Goal: Contribute content: Contribute content

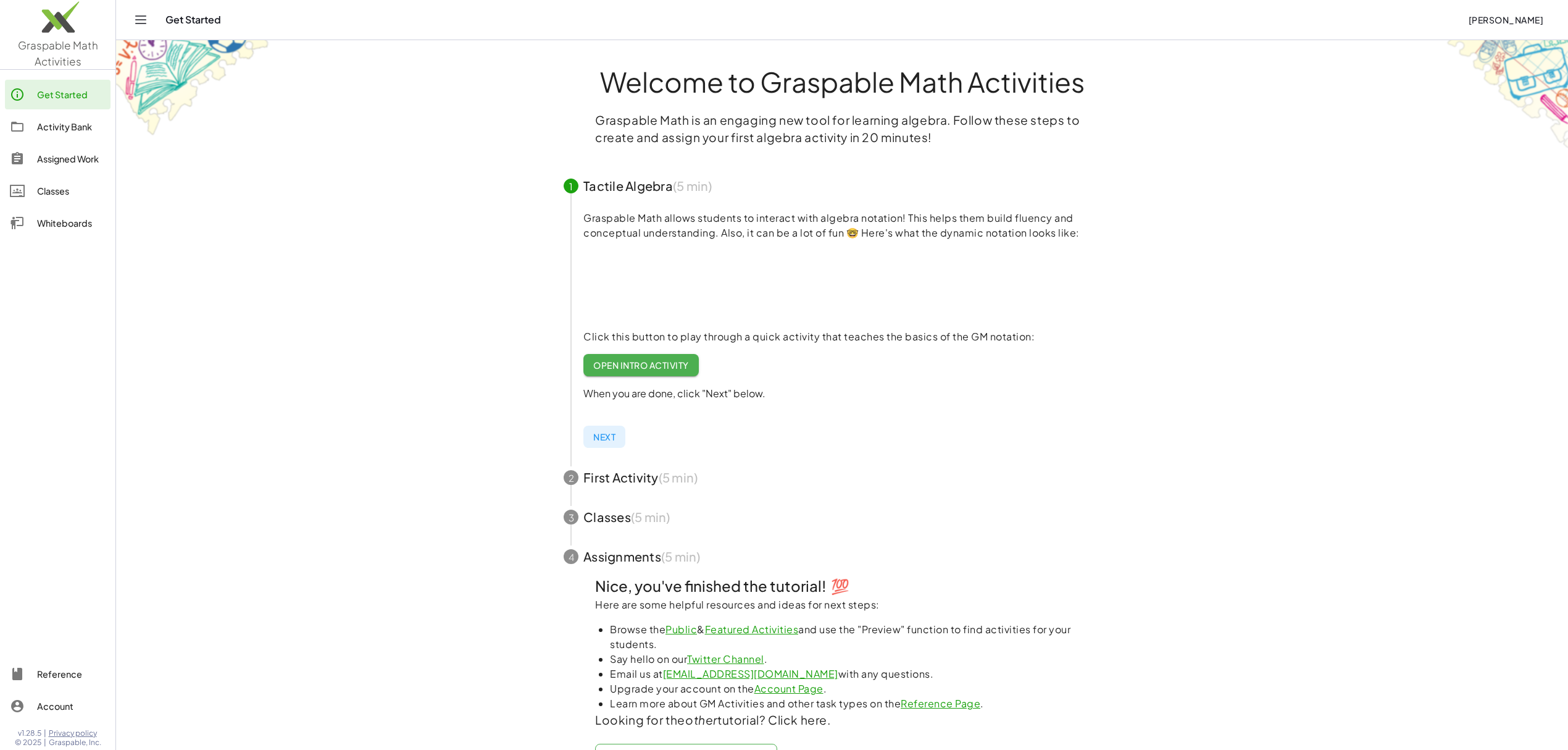
click at [60, 131] on div "Activity Bank" at bounding box center [71, 127] width 69 height 14
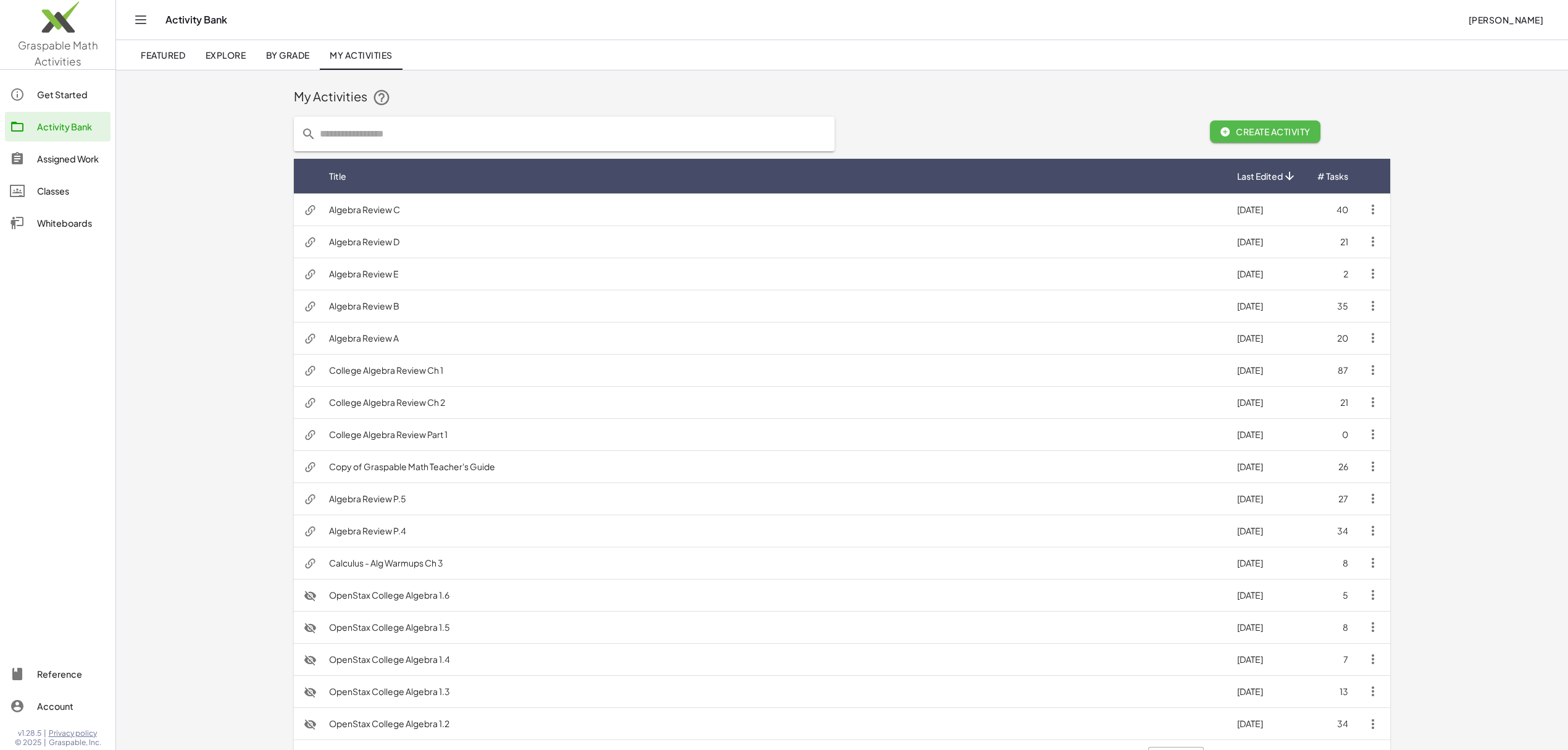
click at [1311, 135] on span "Create Activity" at bounding box center [1265, 131] width 91 height 11
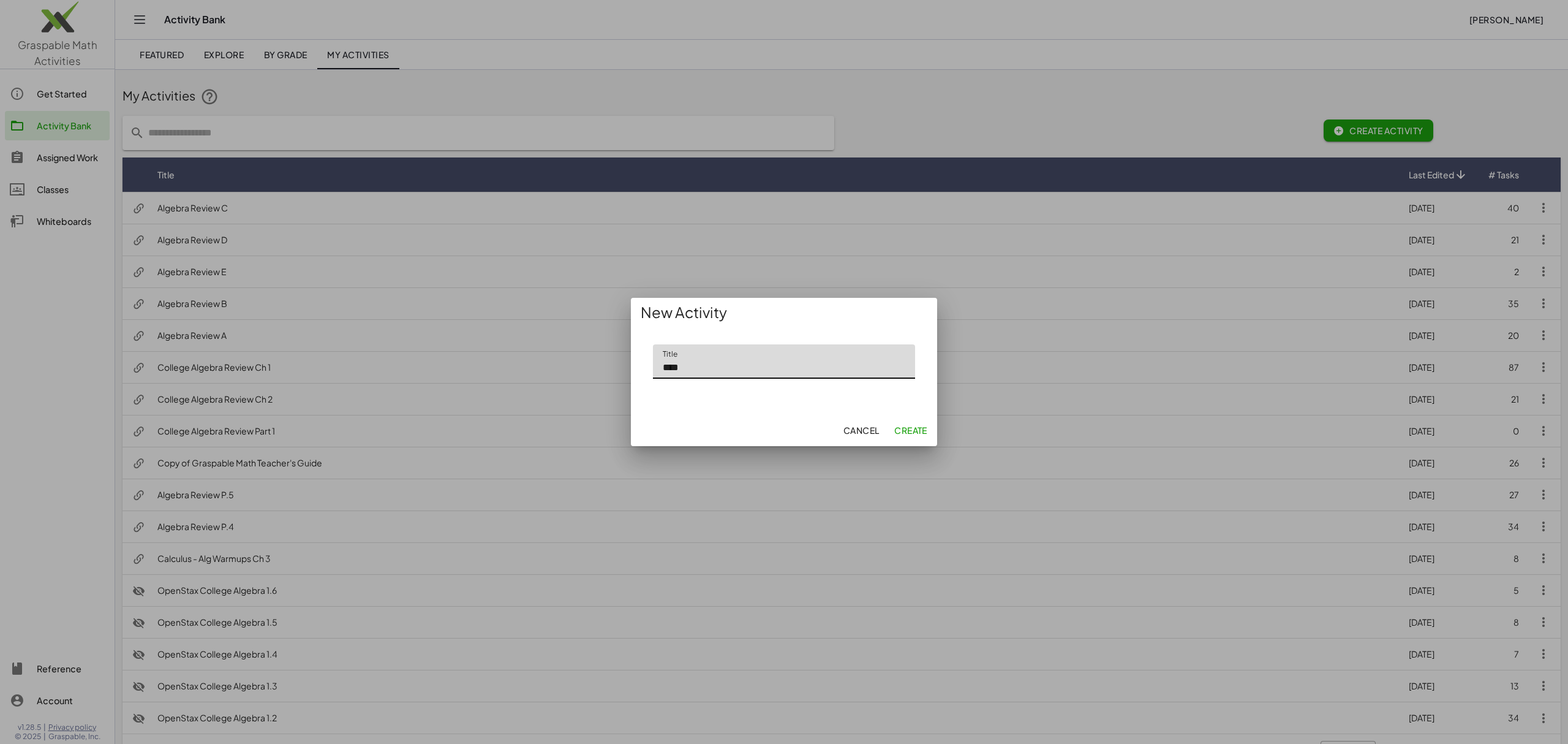
type input "****"
click at [904, 432] on span "Create" at bounding box center [911, 430] width 33 height 11
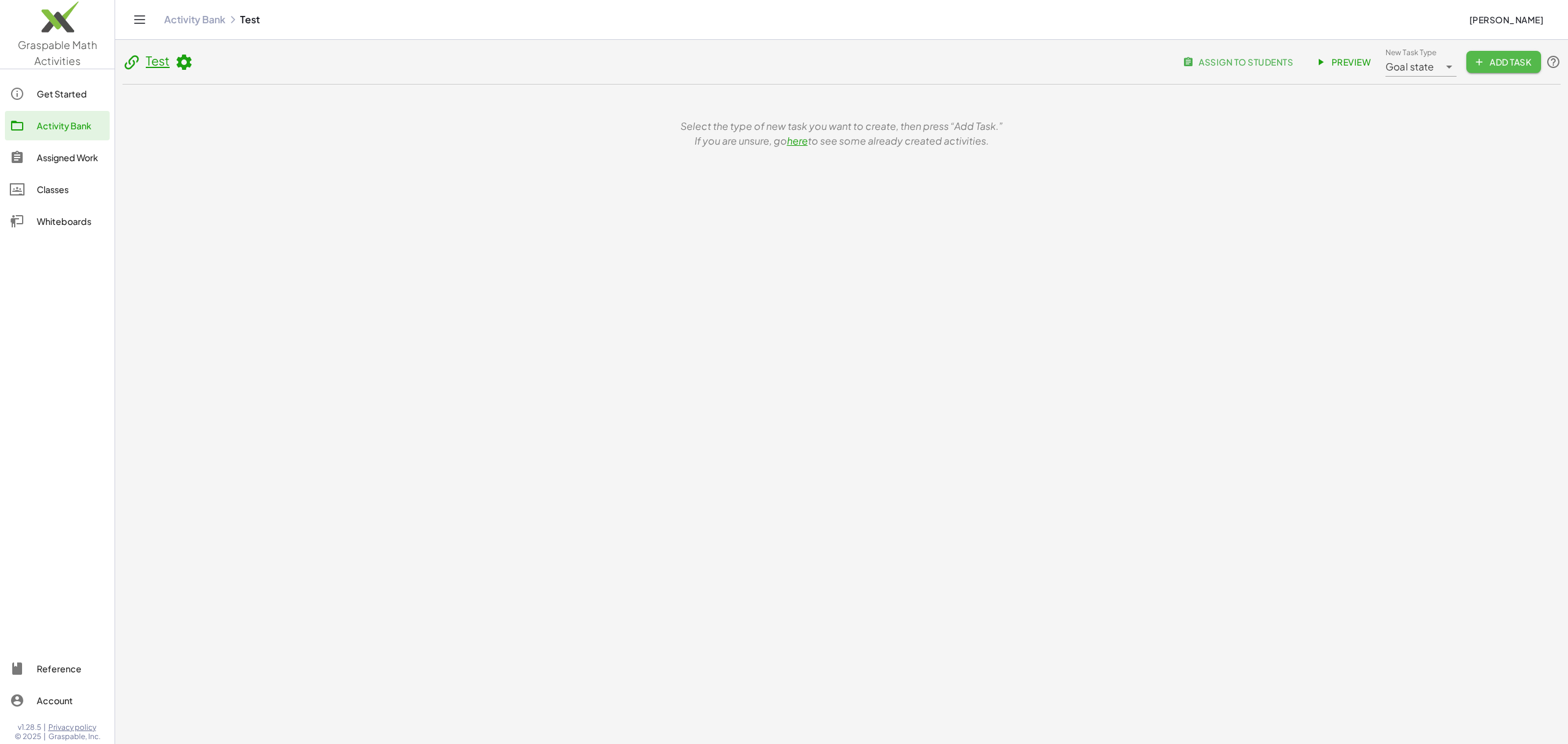
click at [1497, 66] on span "Add Task" at bounding box center [1503, 62] width 55 height 11
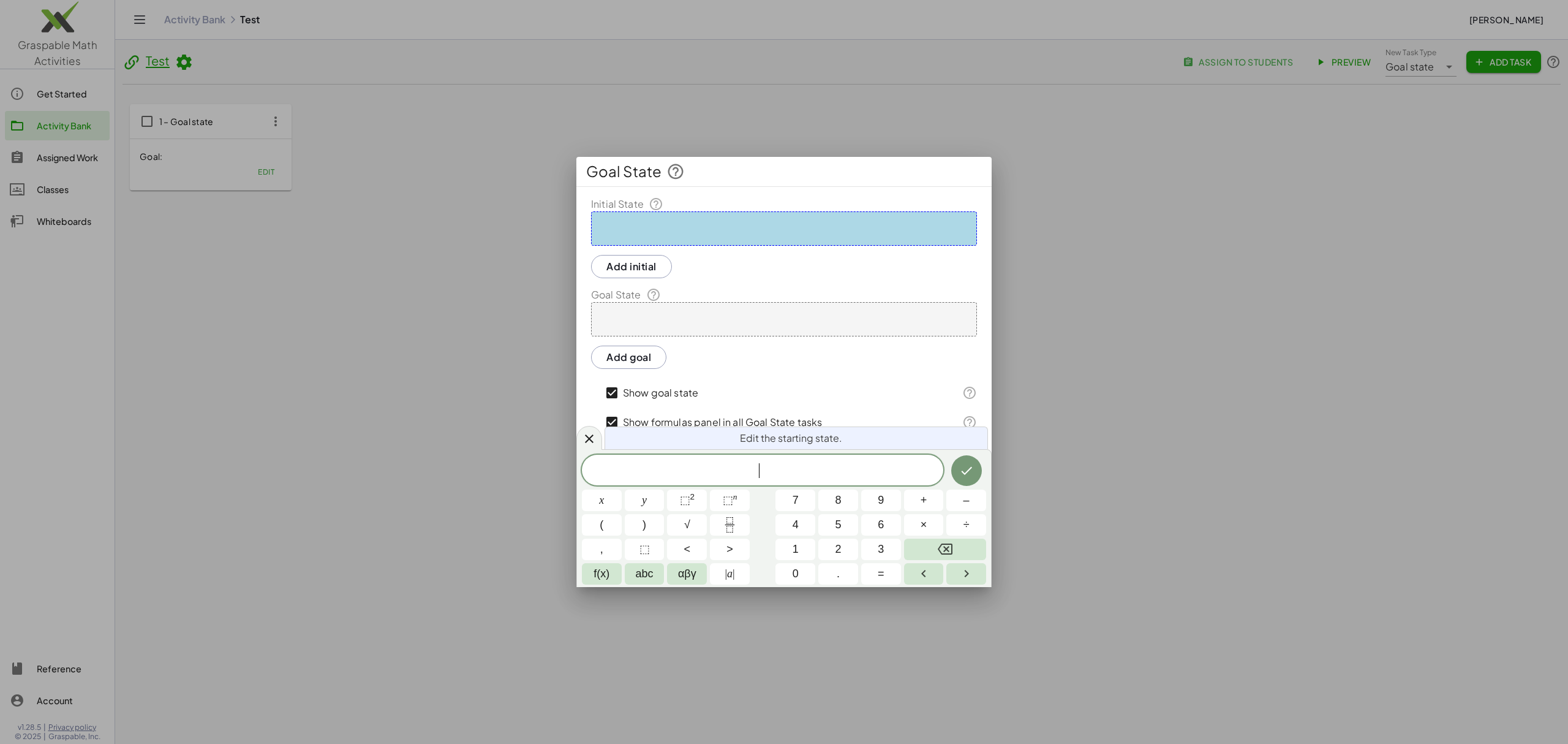
click at [677, 224] on div at bounding box center [784, 228] width 386 height 34
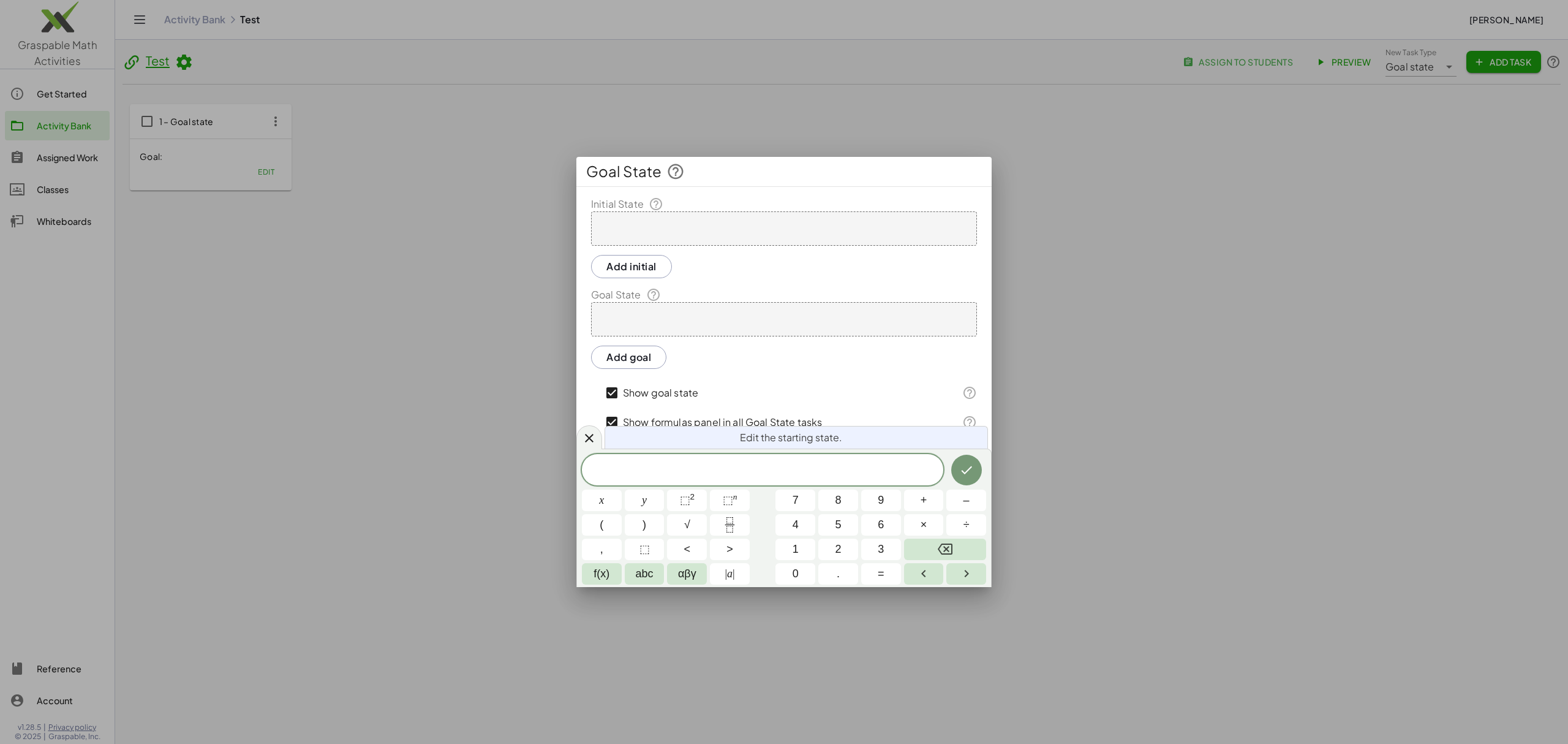
click at [704, 317] on div at bounding box center [784, 319] width 386 height 34
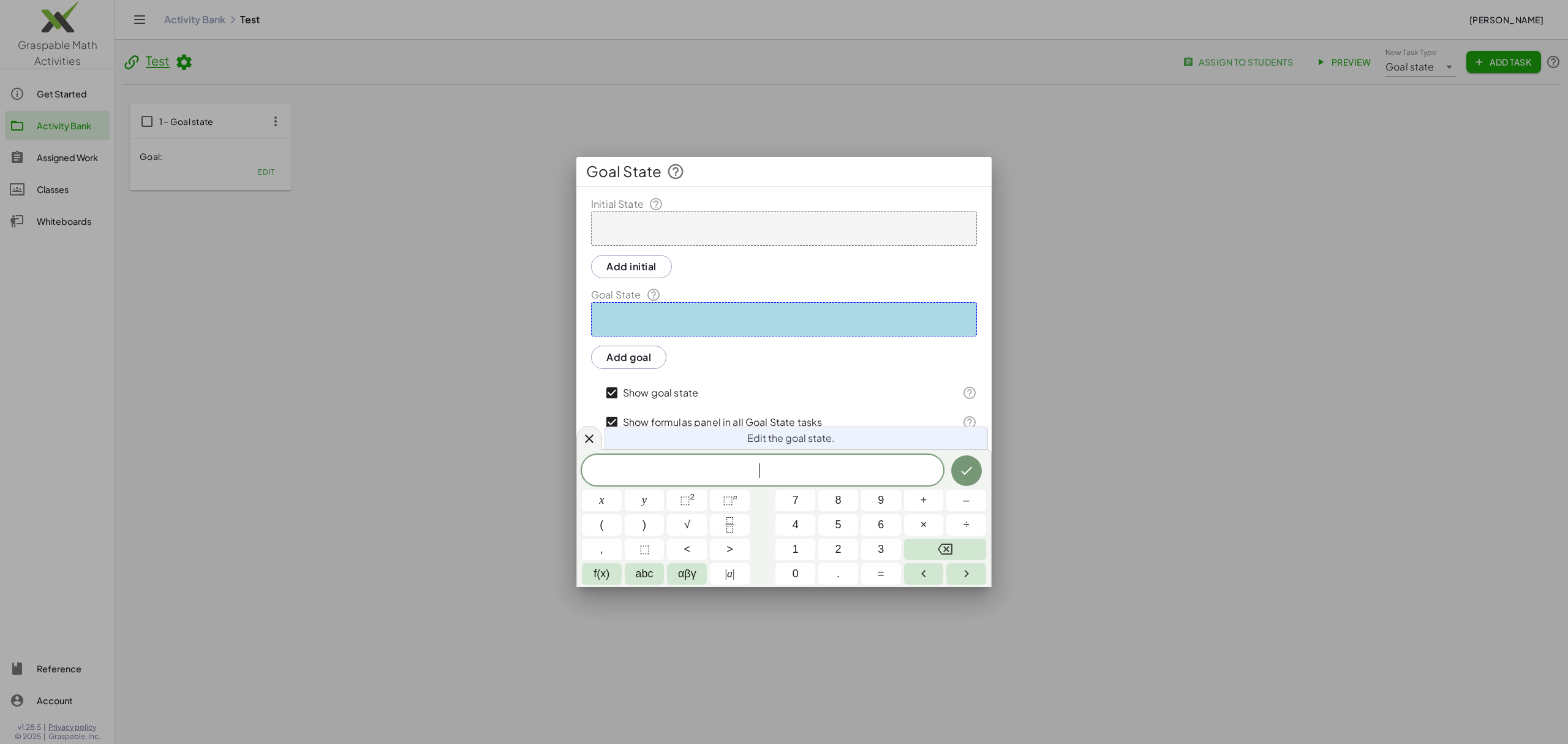
click at [753, 231] on div at bounding box center [784, 228] width 386 height 34
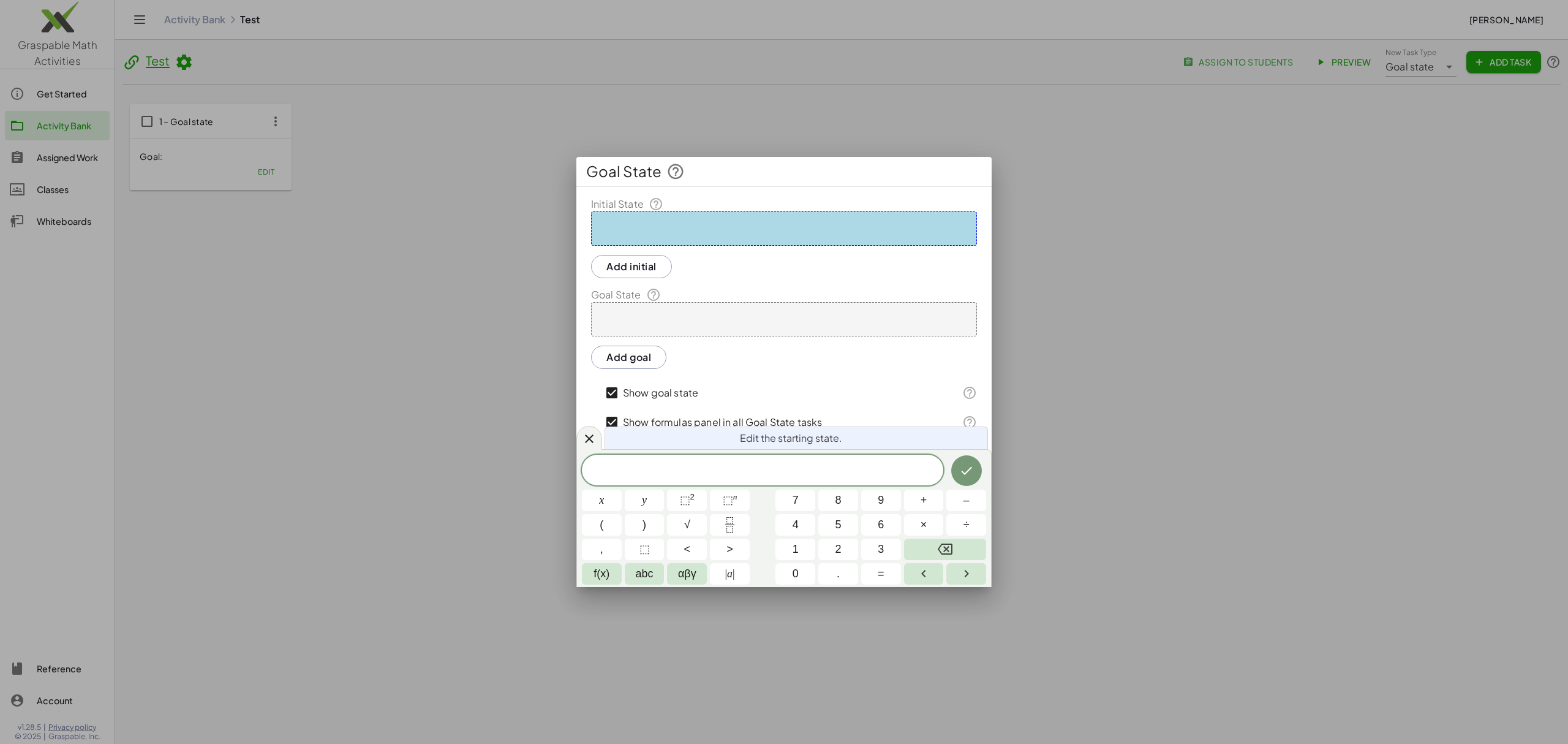
click at [718, 216] on div at bounding box center [784, 228] width 386 height 34
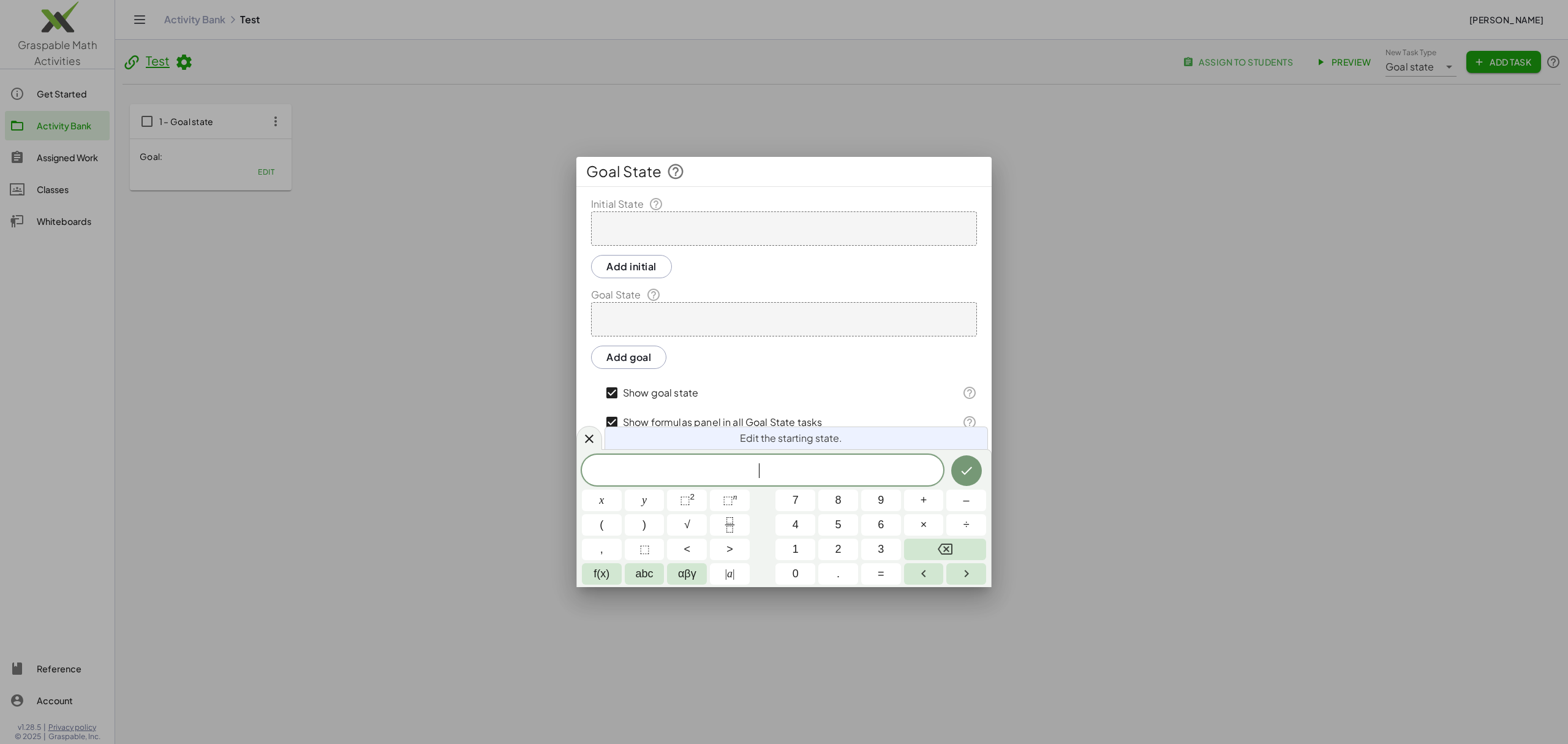
click at [760, 476] on span "​" at bounding box center [762, 471] width 362 height 17
click at [963, 466] on icon "Done" at bounding box center [966, 463] width 11 height 8
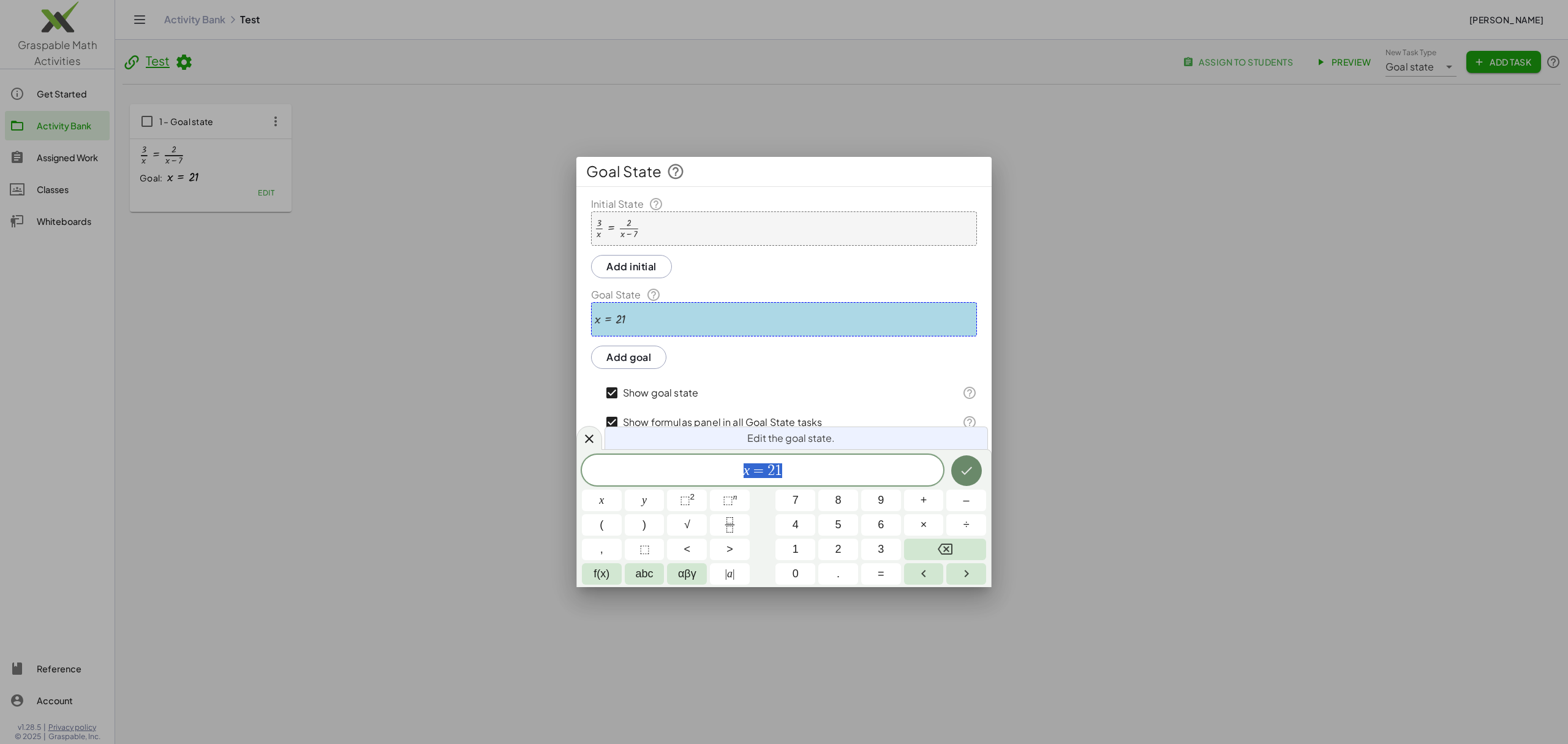
click at [966, 469] on icon "Done" at bounding box center [966, 471] width 14 height 14
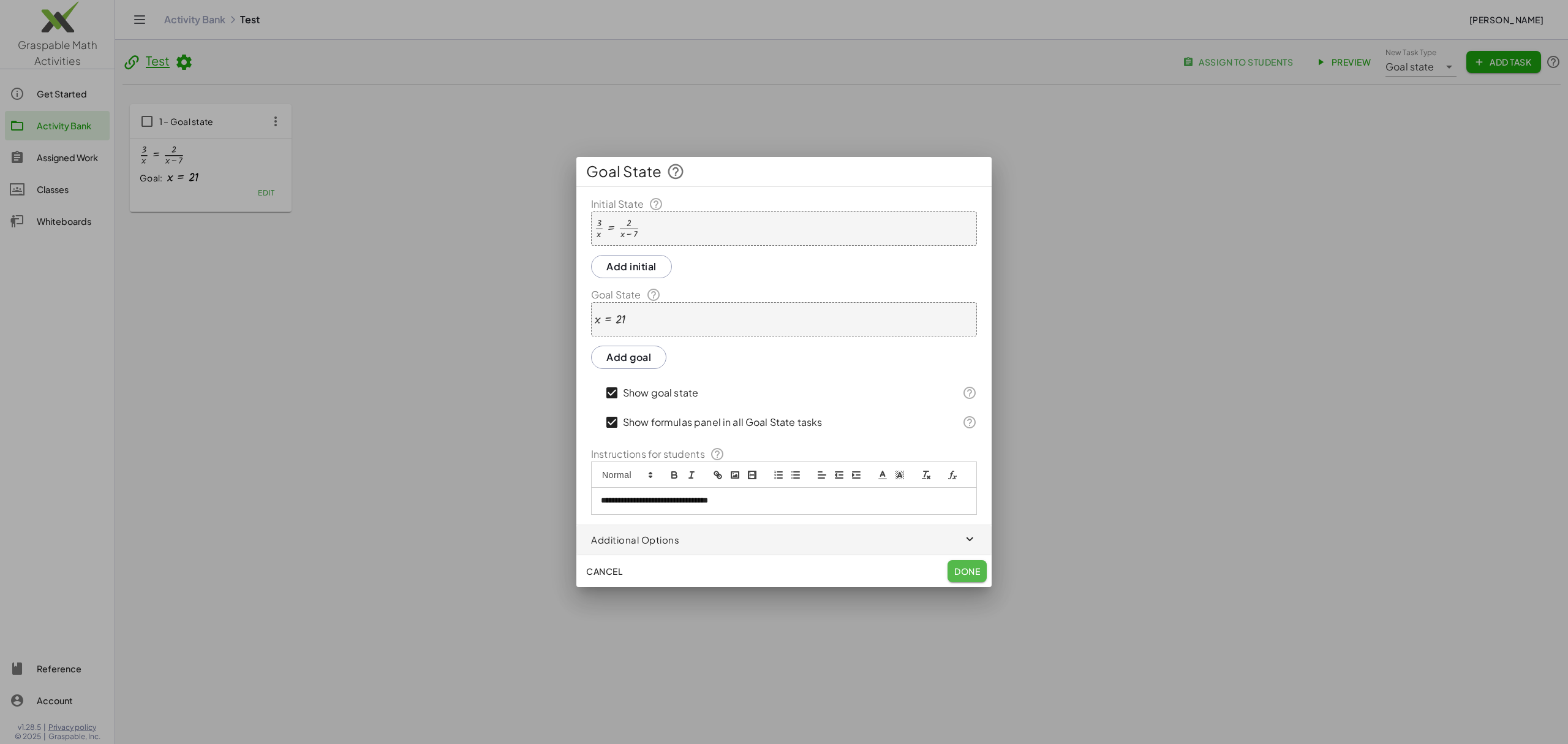
click at [962, 571] on span "Done" at bounding box center [967, 571] width 25 height 11
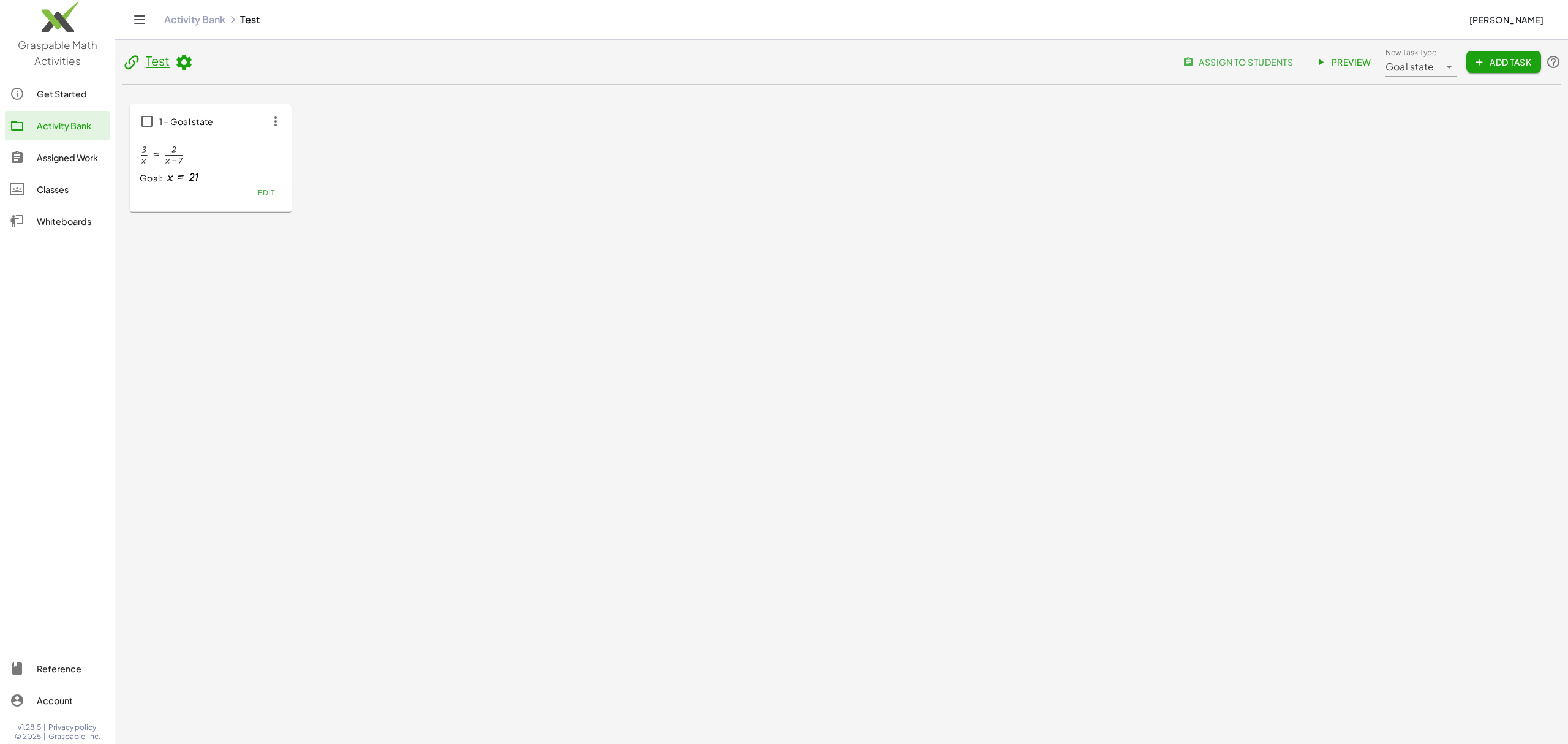
click at [182, 62] on icon at bounding box center [184, 62] width 18 height 18
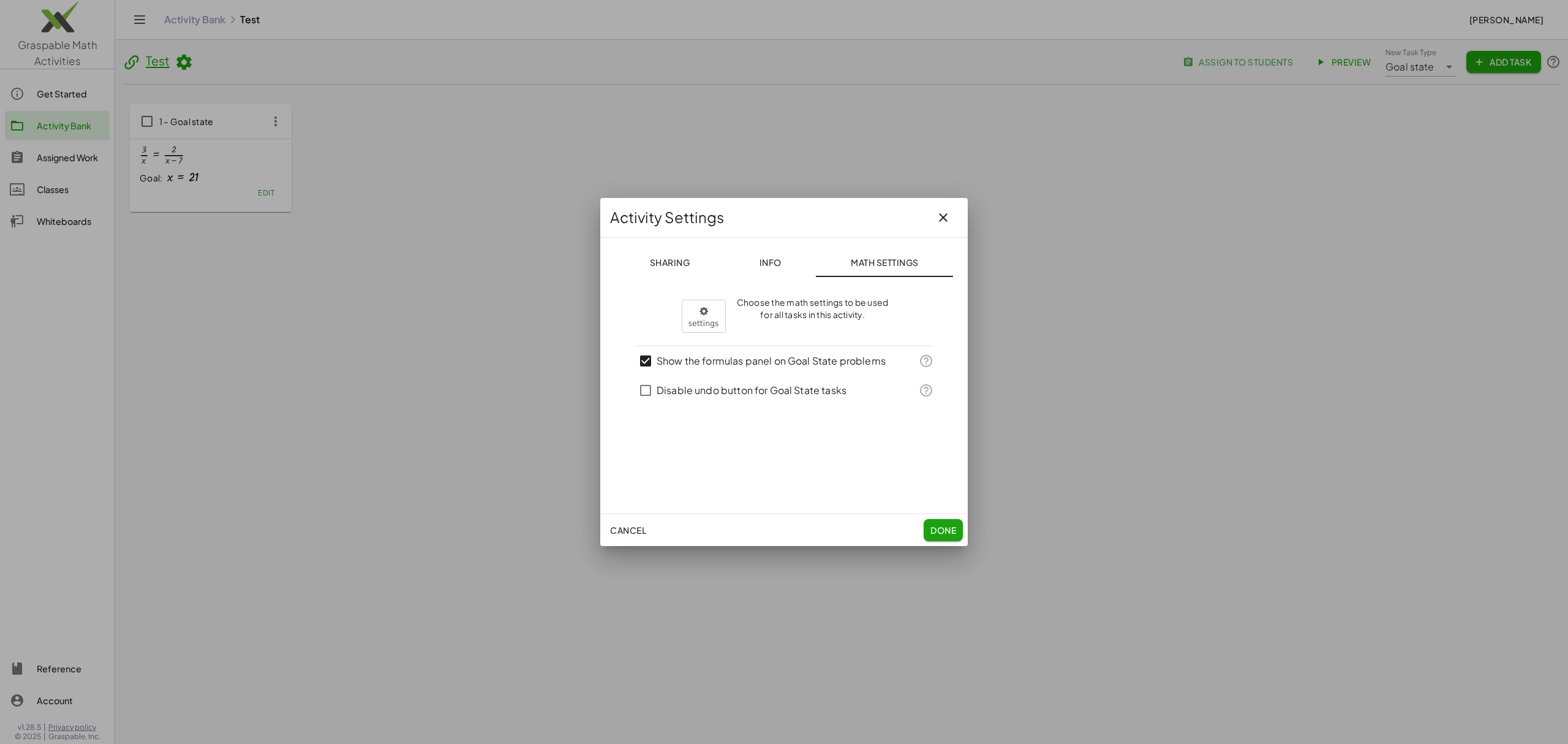
click at [774, 258] on span "Info" at bounding box center [770, 262] width 22 height 11
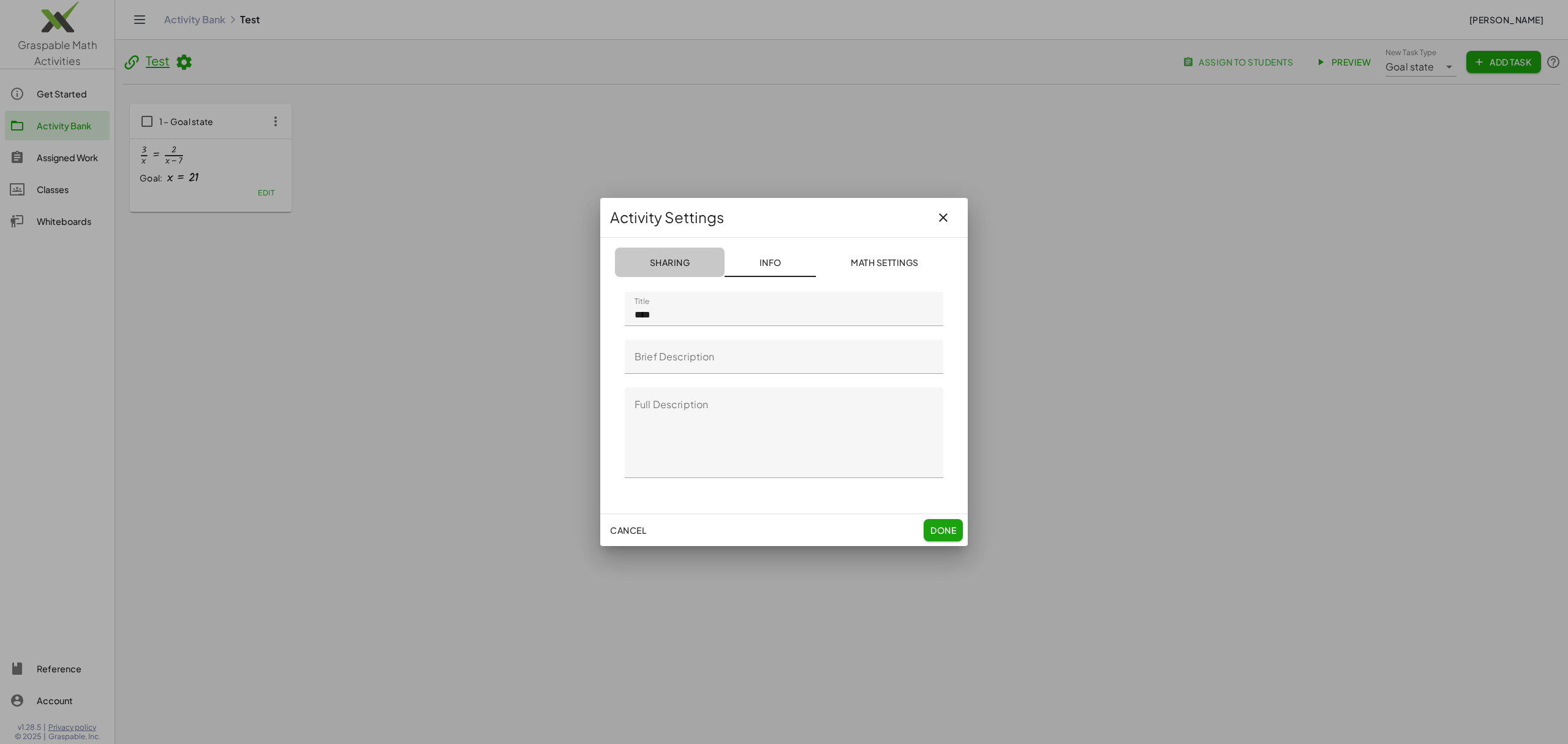
click at [683, 265] on span "Sharing" at bounding box center [669, 262] width 41 height 11
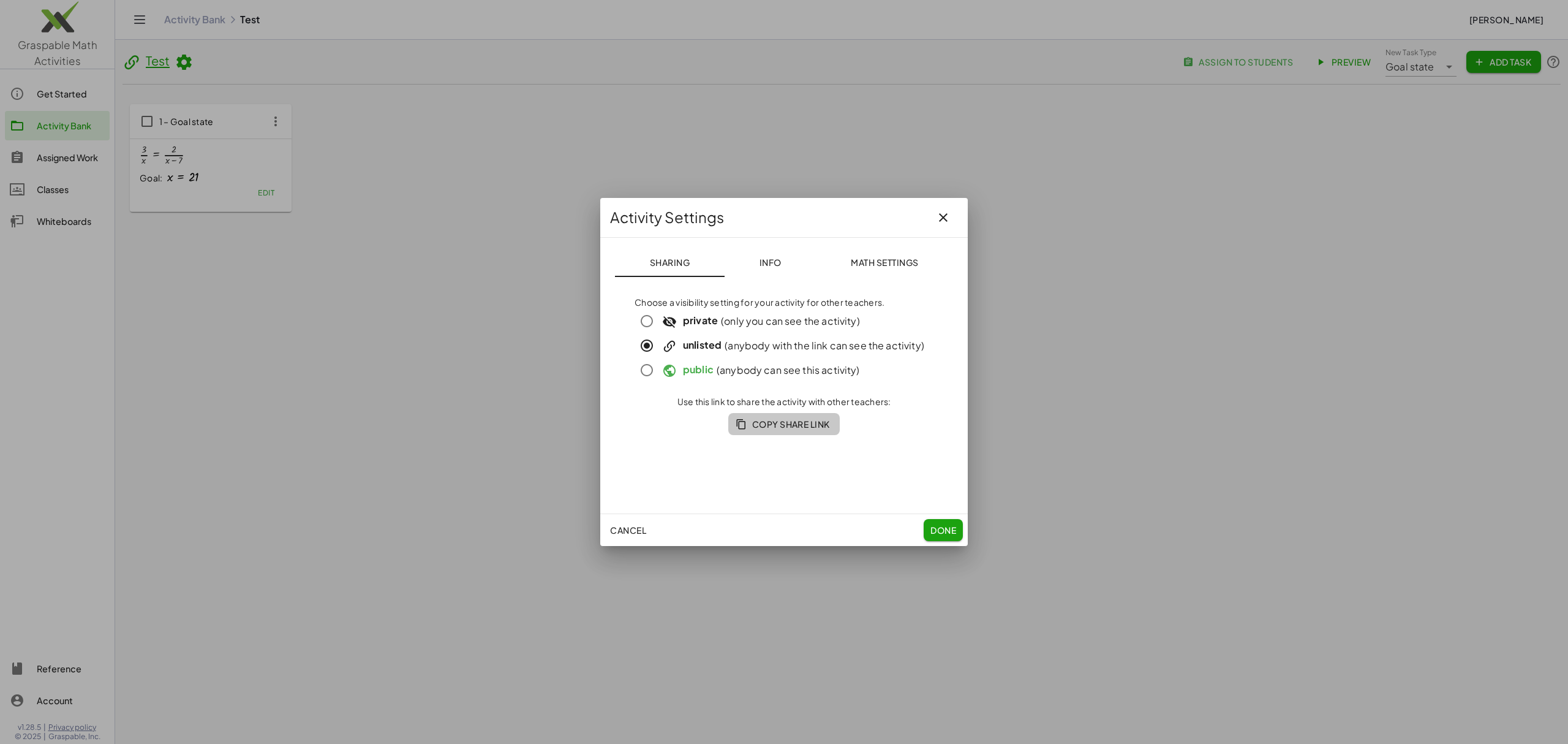
click at [777, 425] on span "Copy Share Link" at bounding box center [784, 424] width 92 height 11
click at [942, 529] on span "Done" at bounding box center [943, 530] width 25 height 11
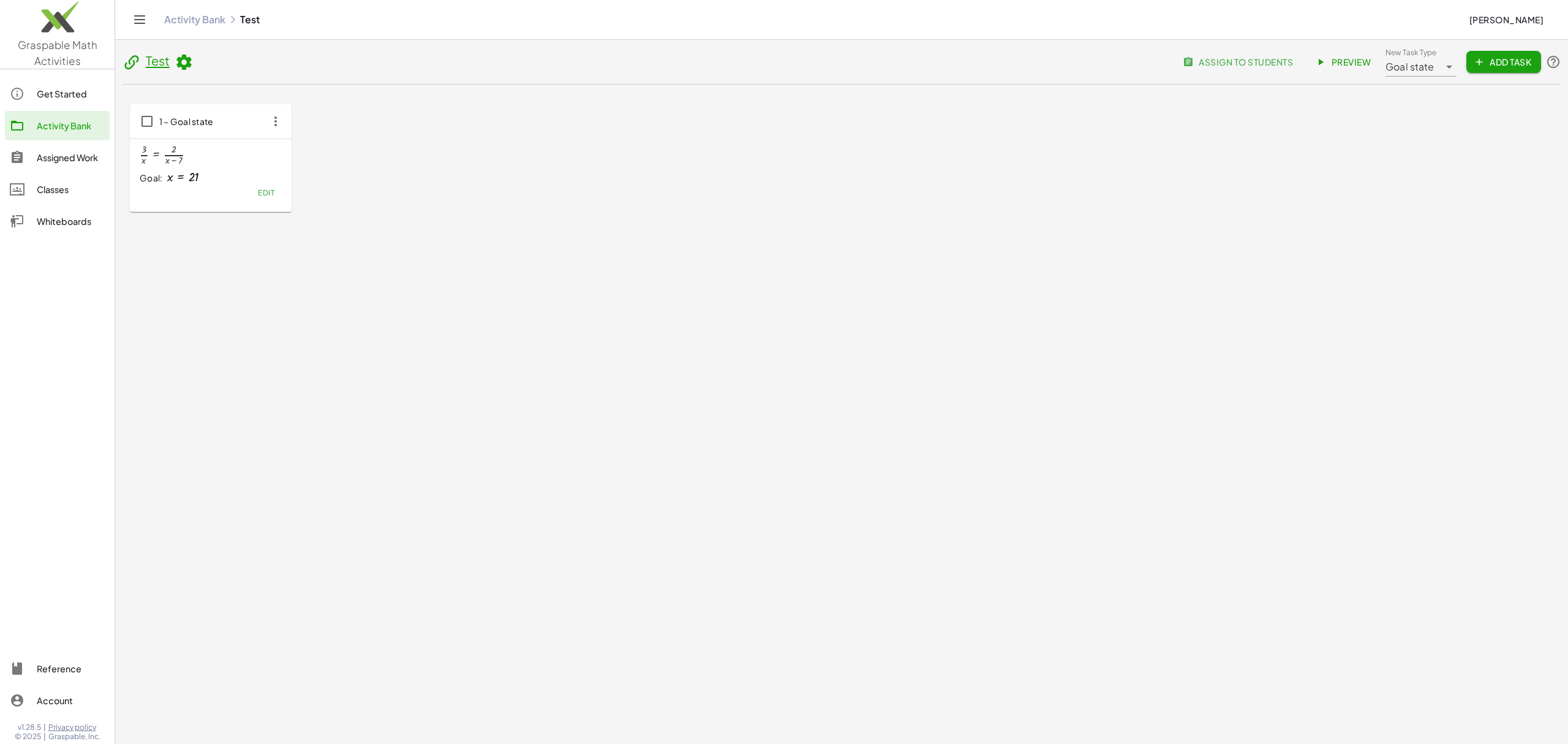
click at [188, 121] on span "1 – Goal state" at bounding box center [186, 122] width 55 height 11
click at [190, 167] on button "Cancel" at bounding box center [197, 173] width 56 height 22
click at [172, 172] on div at bounding box center [182, 177] width 31 height 13
click at [261, 196] on span "Edit" at bounding box center [265, 193] width 17 height 10
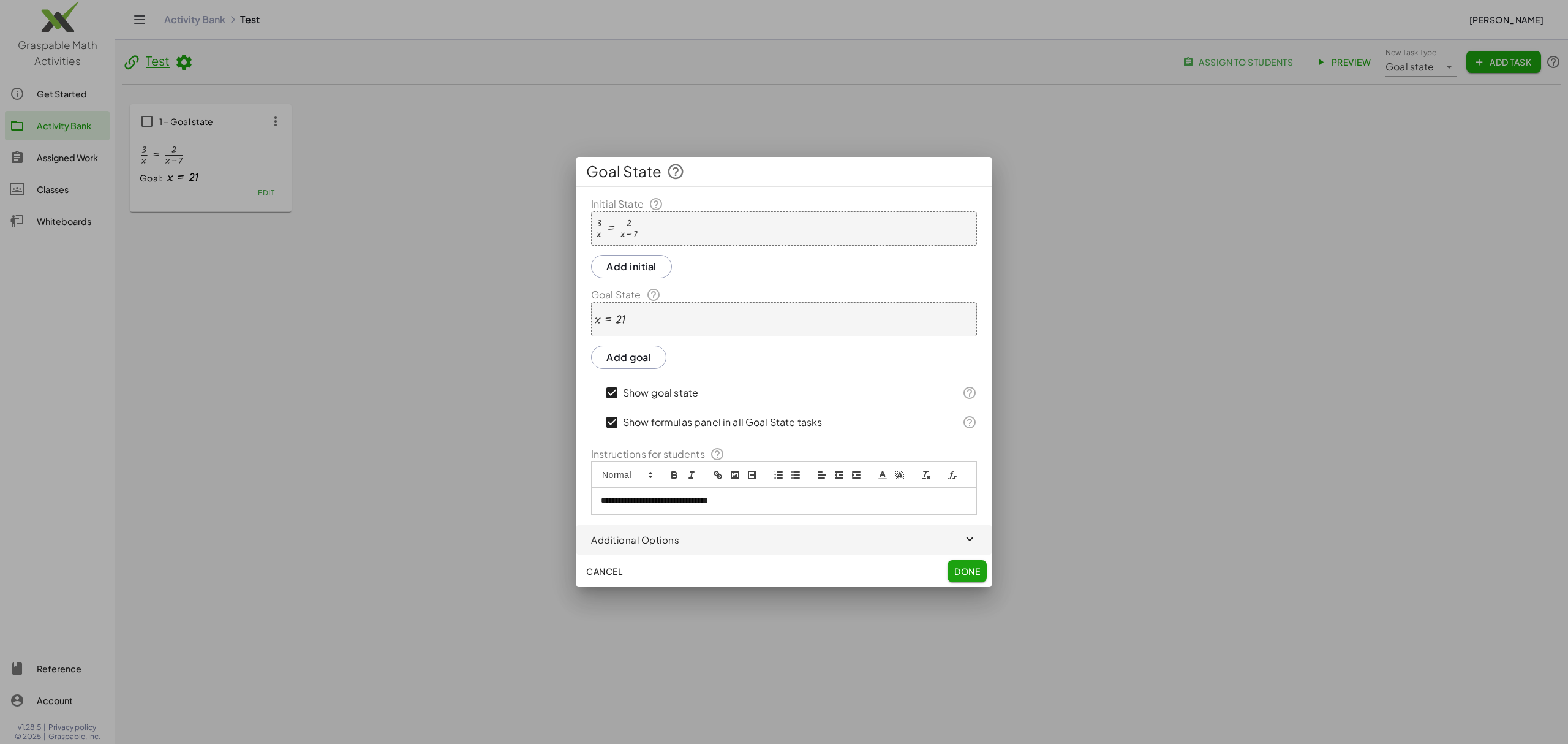
click at [971, 535] on icon "button" at bounding box center [970, 540] width 14 height 14
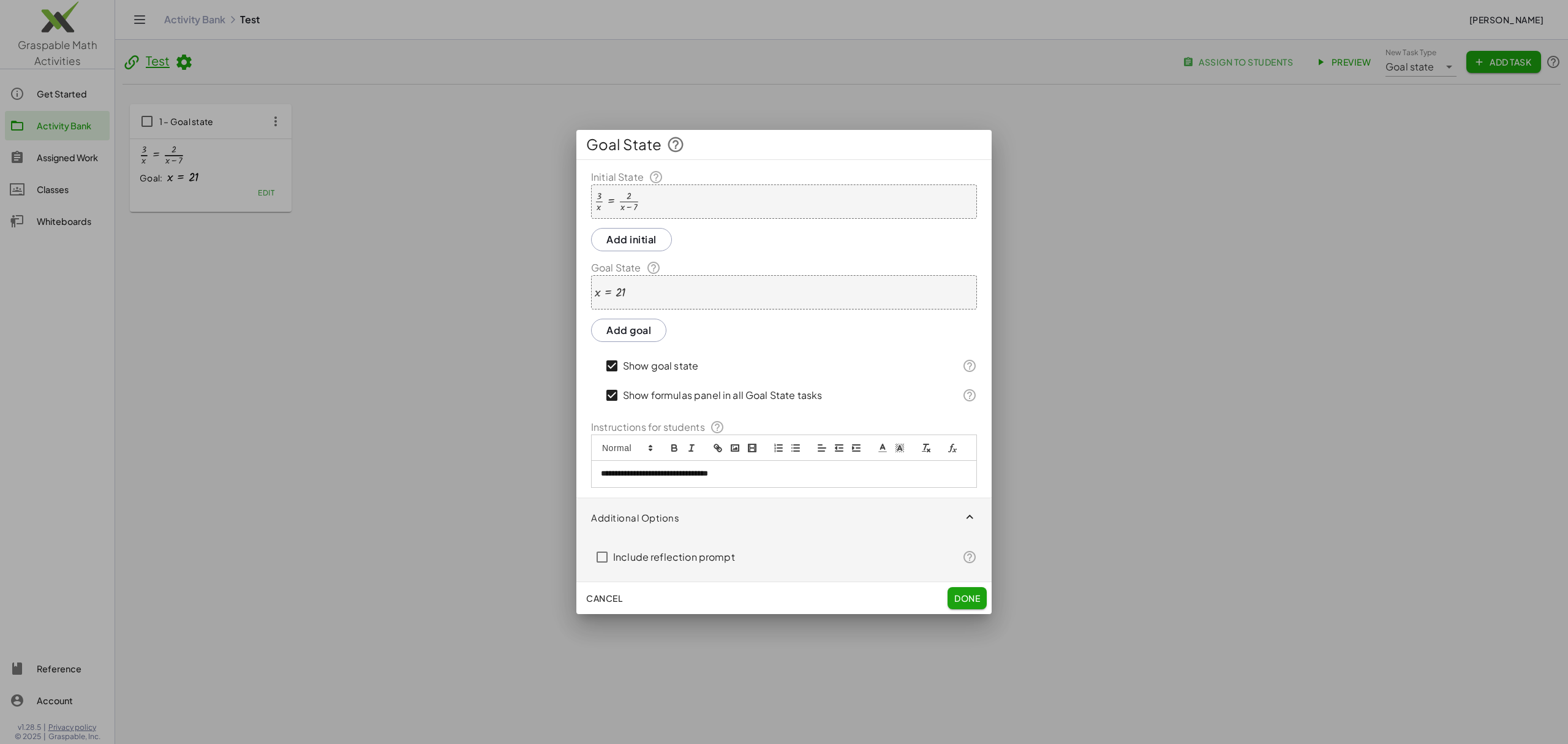
click at [629, 241] on button "Add initial" at bounding box center [632, 239] width 81 height 23
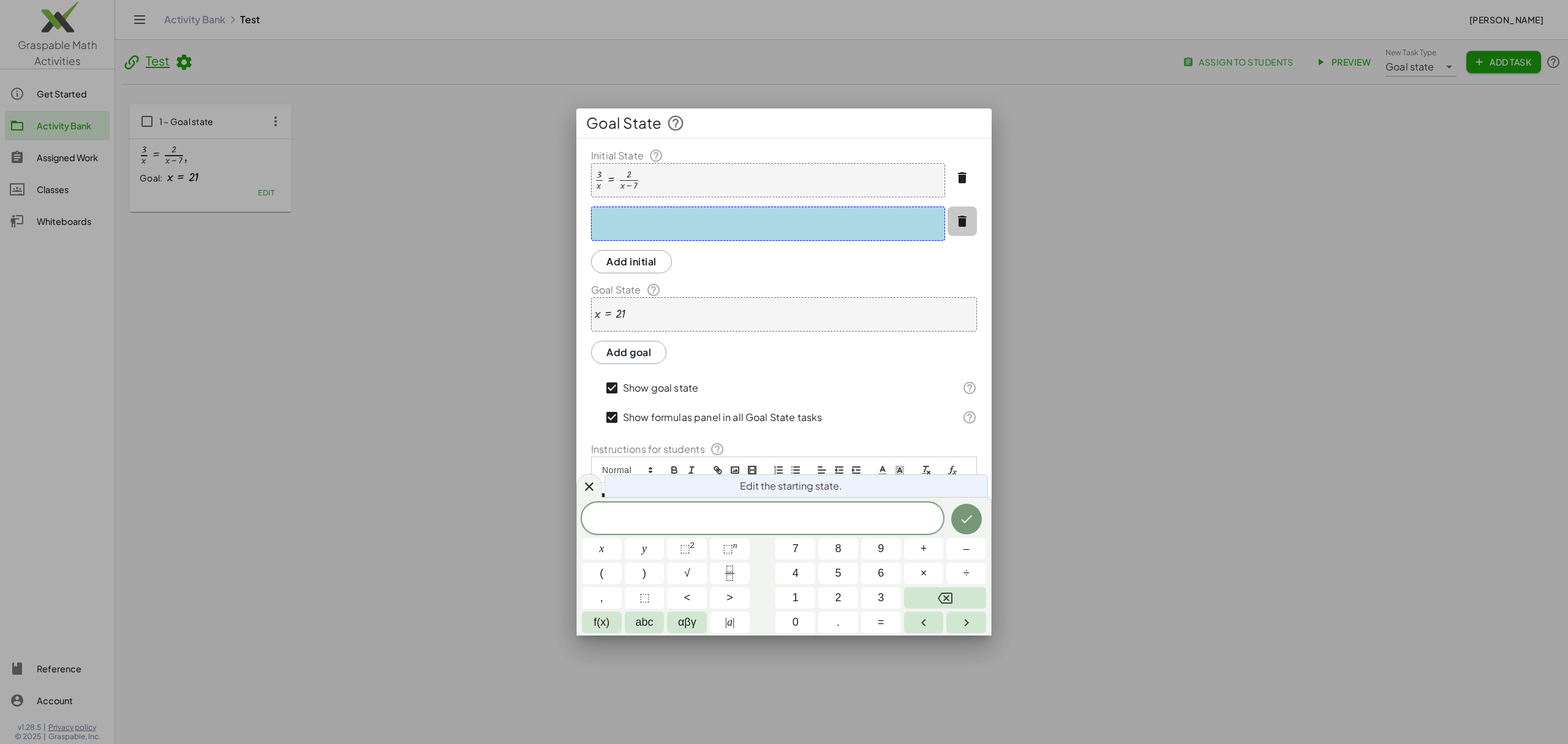
click at [962, 220] on icon "button" at bounding box center [962, 221] width 14 height 14
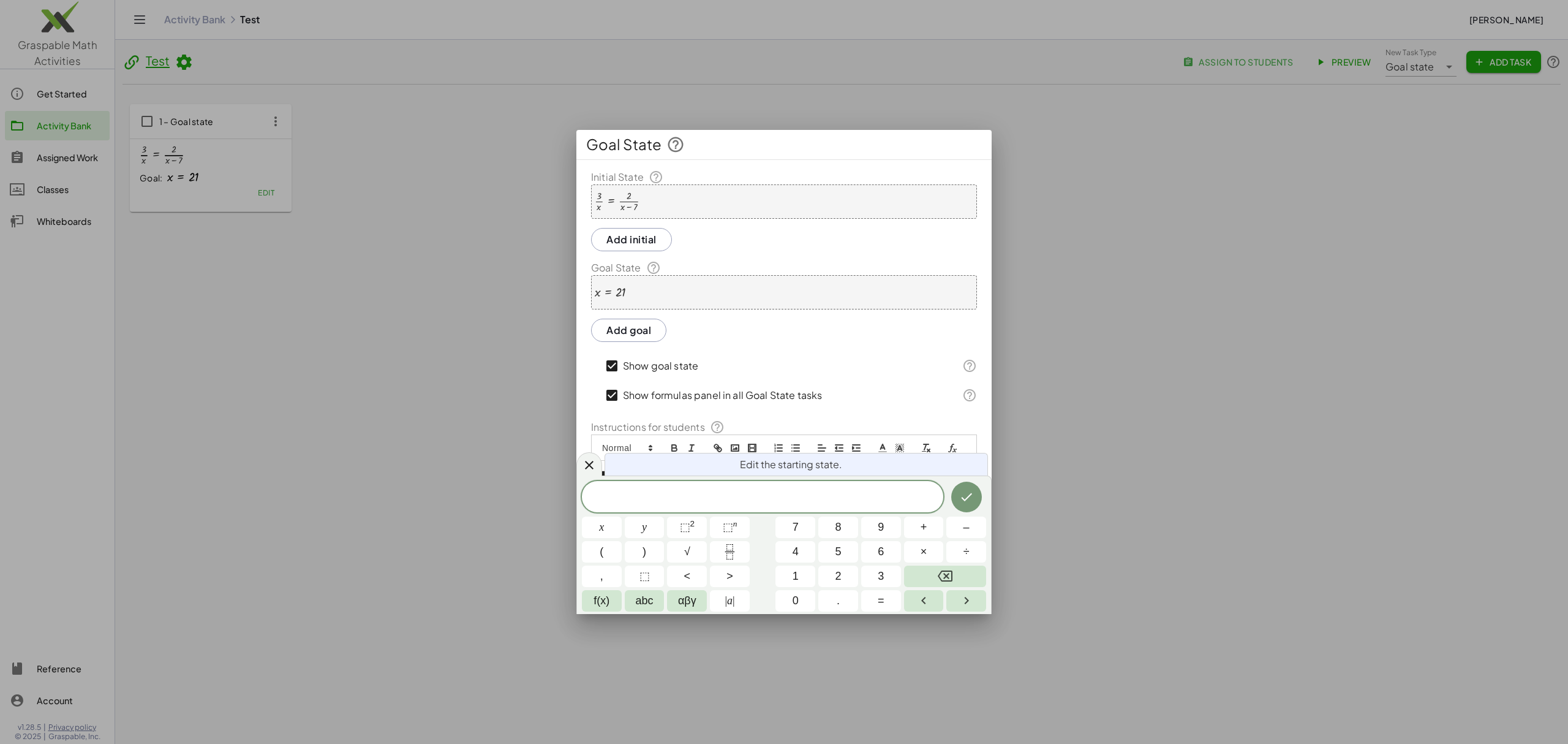
click at [892, 387] on div "Show formulas panel in all Goal State tasks" at bounding box center [774, 395] width 347 height 29
click at [591, 462] on icon at bounding box center [589, 465] width 14 height 14
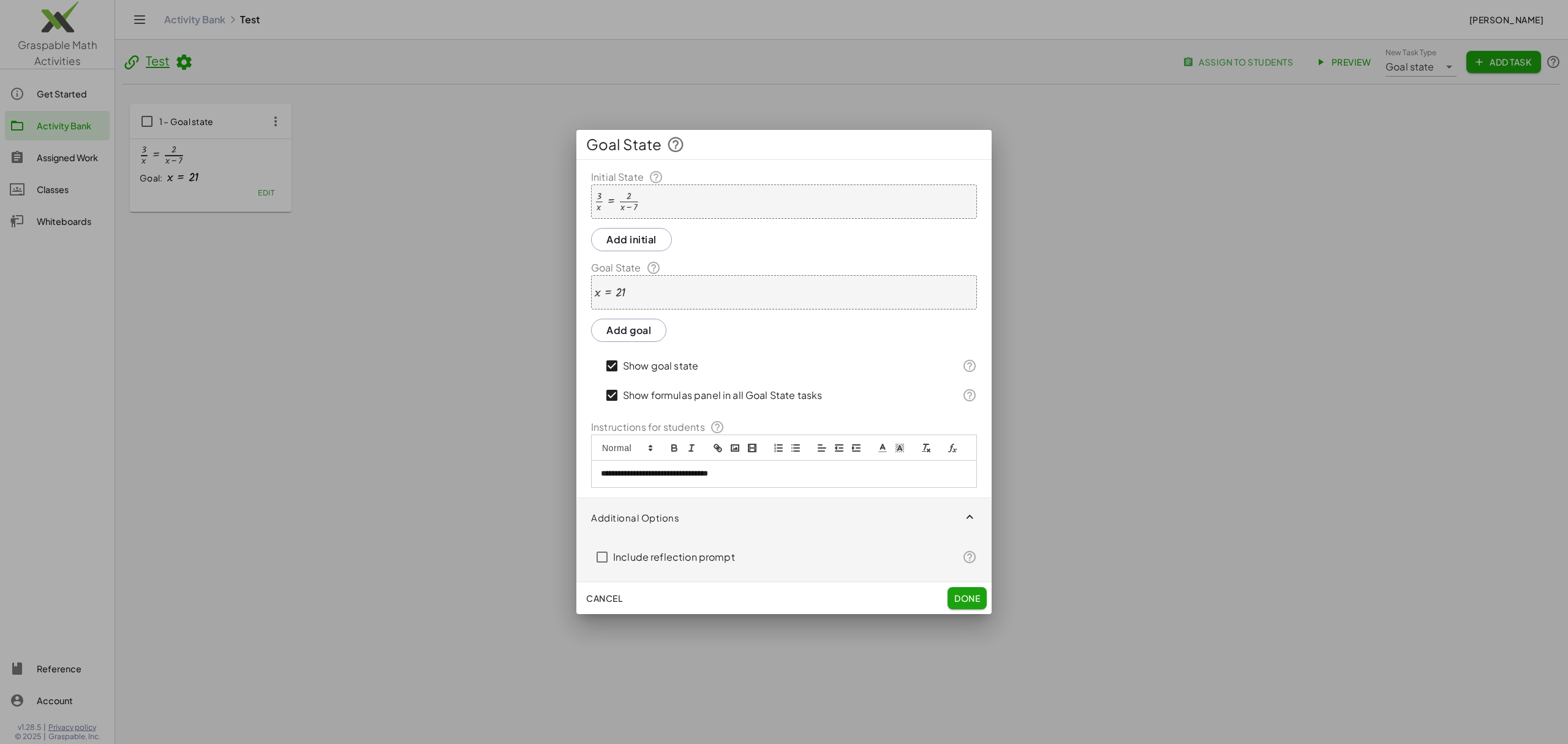
click at [971, 514] on icon "button" at bounding box center [970, 517] width 14 height 14
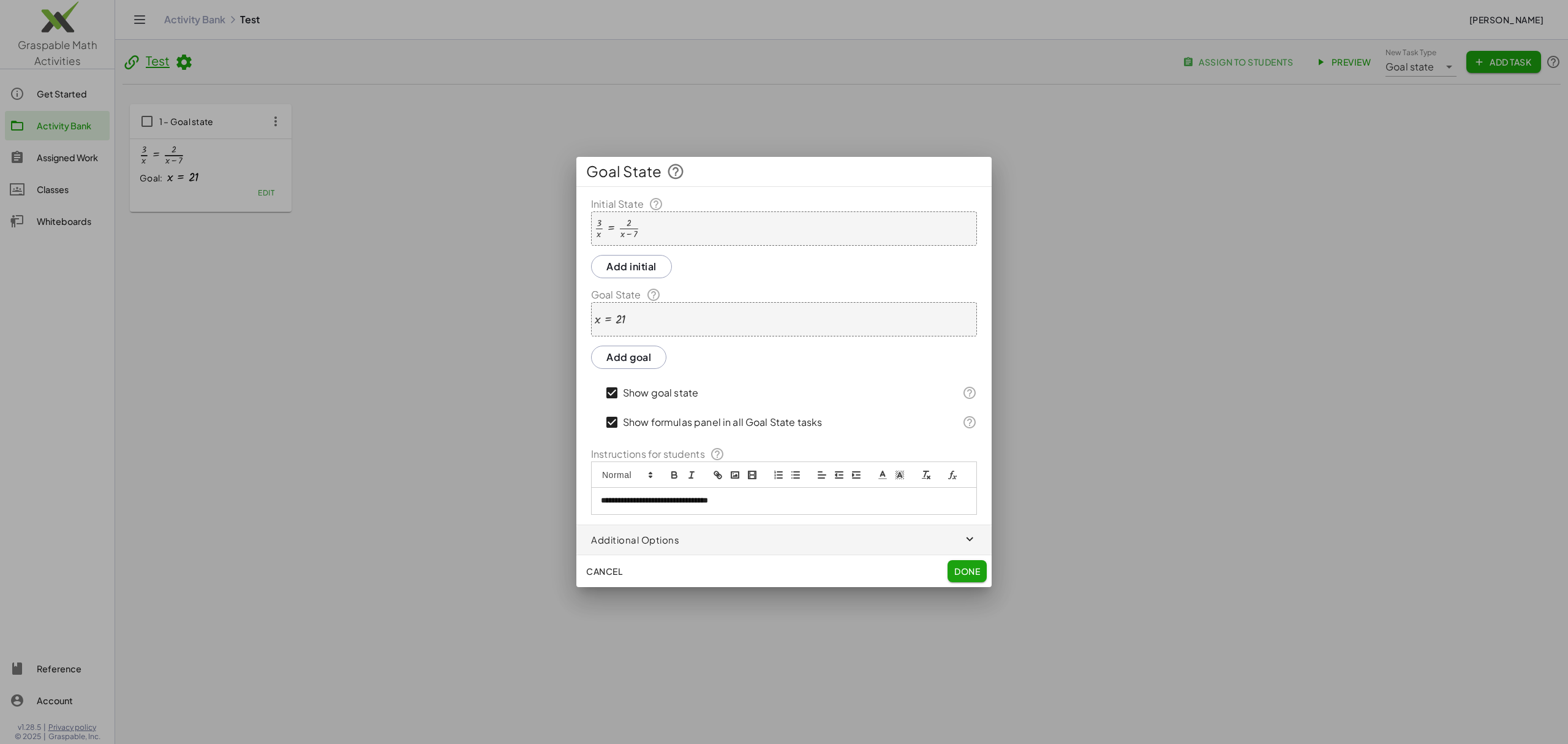
click at [964, 572] on span "Done" at bounding box center [967, 571] width 25 height 11
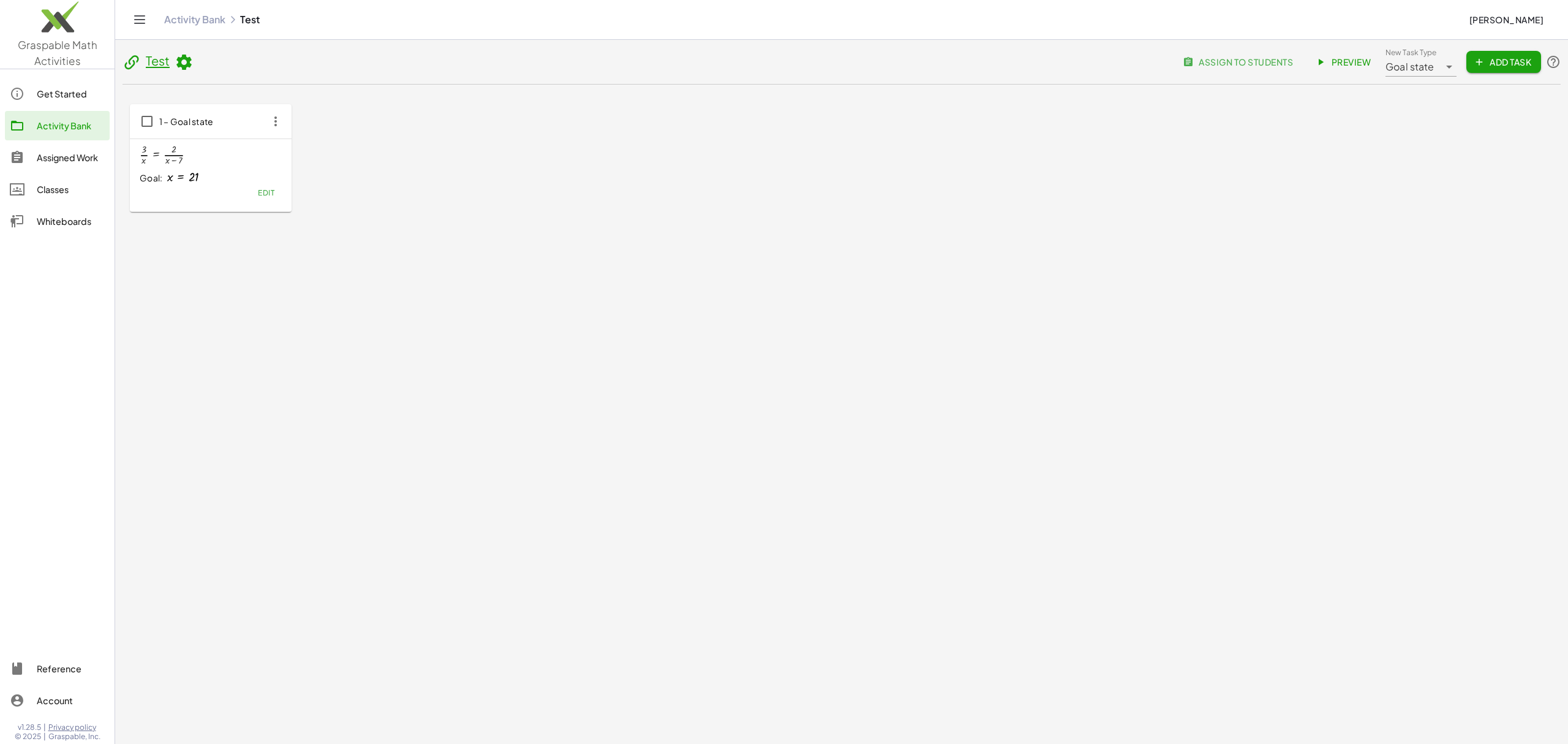
click at [181, 50] on header "Test assign to students Preview New Task Type Goal state ********* New Task Typ…" at bounding box center [842, 65] width 1438 height 37
click at [184, 57] on icon at bounding box center [184, 62] width 18 height 18
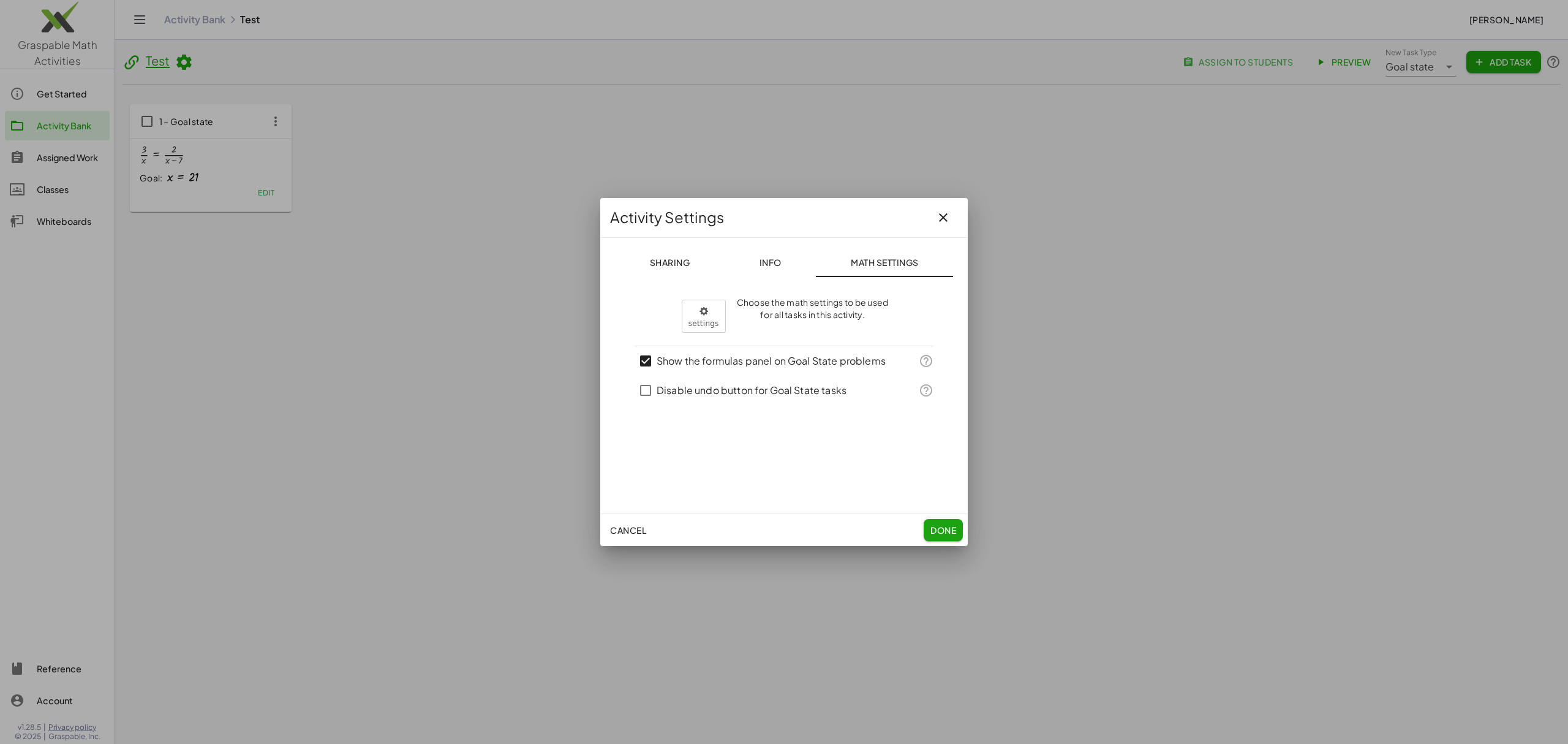
click at [677, 258] on span "Sharing" at bounding box center [669, 262] width 41 height 11
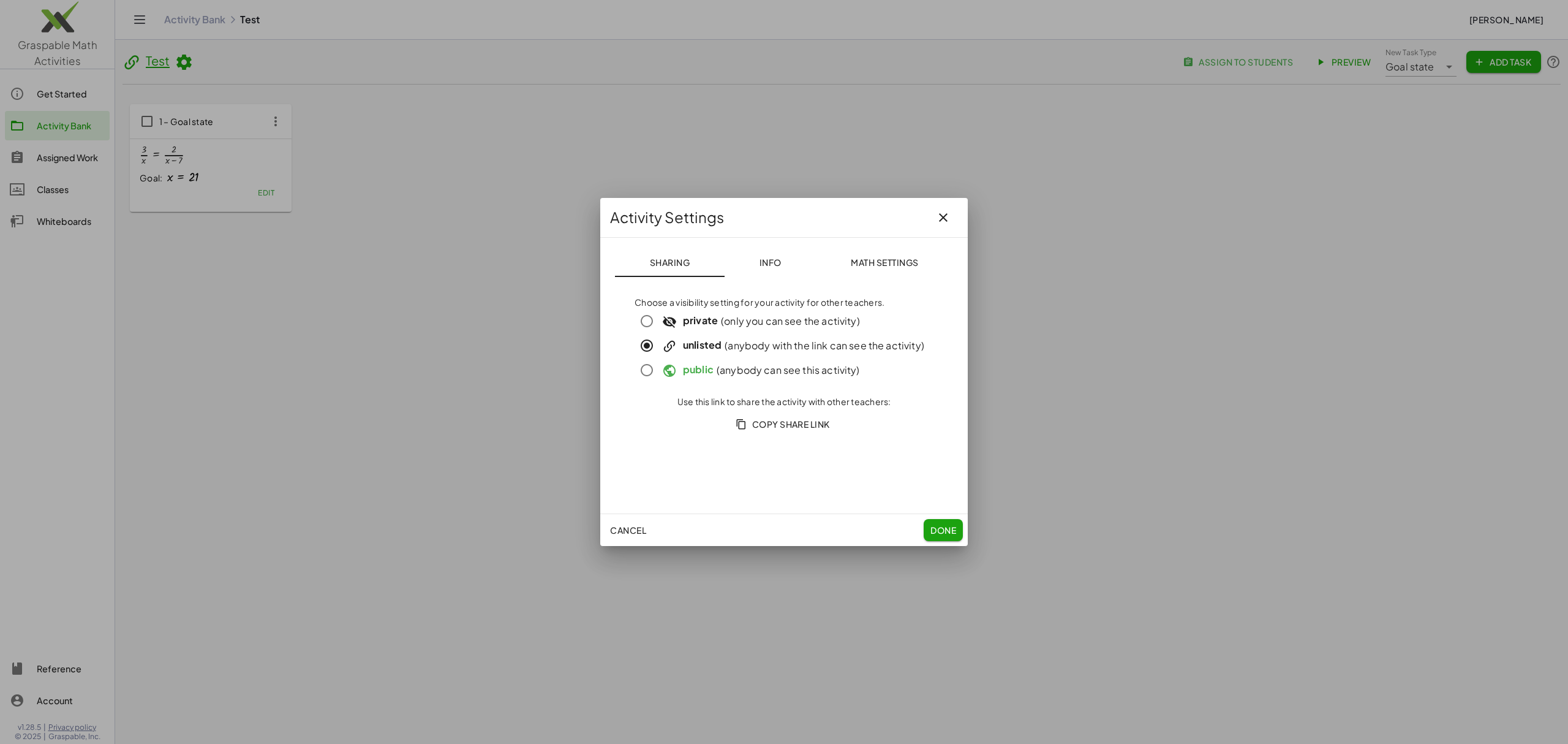
click at [787, 423] on span "Copy Share Link" at bounding box center [784, 424] width 92 height 11
click at [939, 529] on span "Done" at bounding box center [943, 530] width 25 height 11
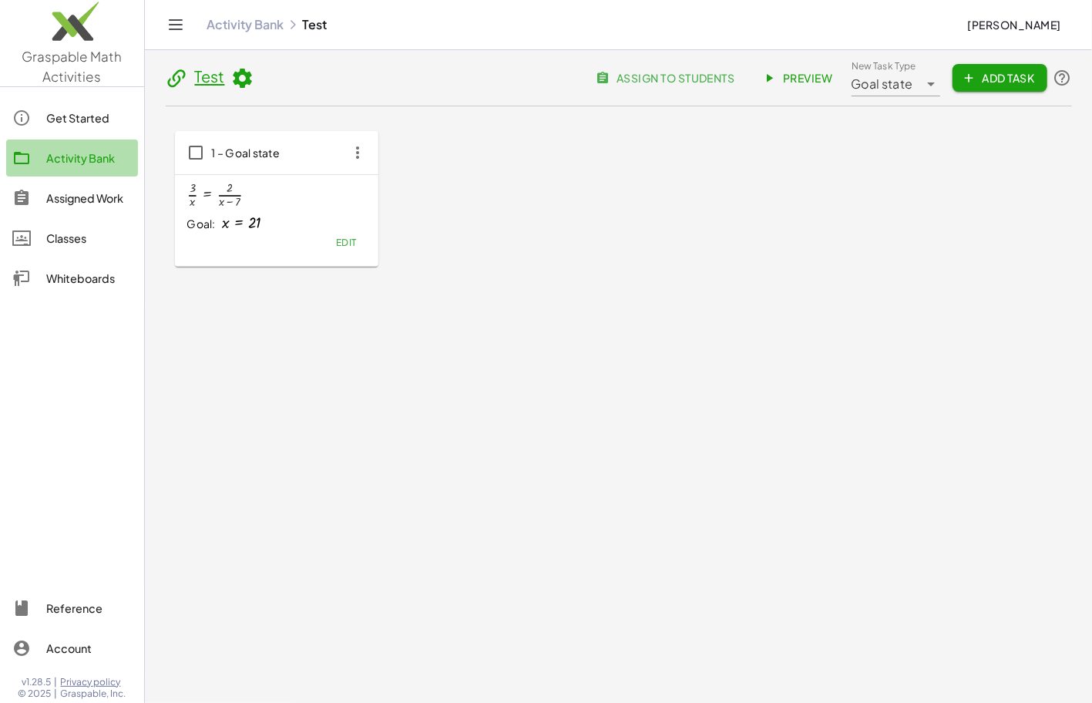
click at [83, 164] on div "Activity Bank" at bounding box center [89, 158] width 86 height 18
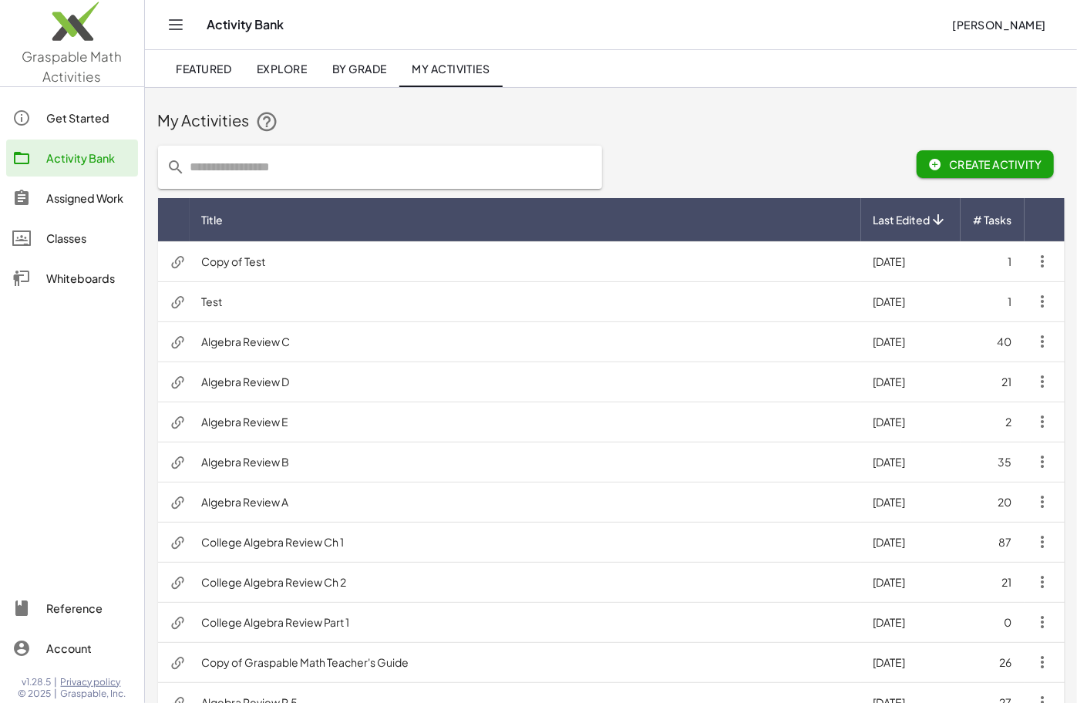
click at [1048, 302] on icon "button" at bounding box center [1042, 301] width 18 height 18
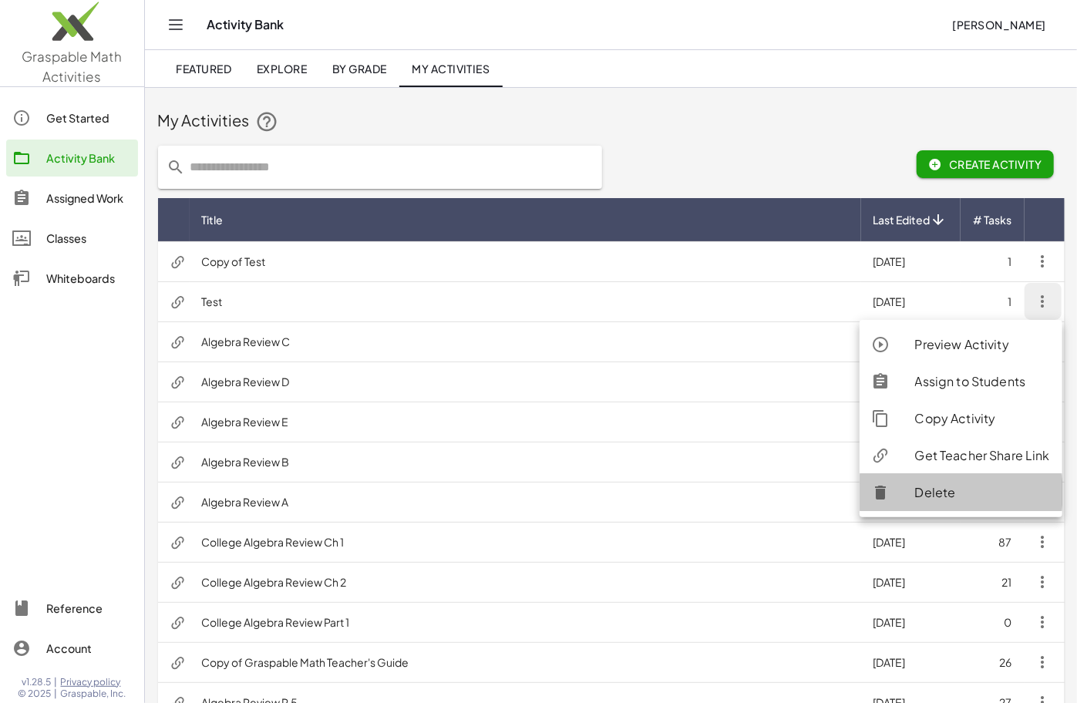
click at [920, 497] on div "Delete" at bounding box center [982, 492] width 135 height 18
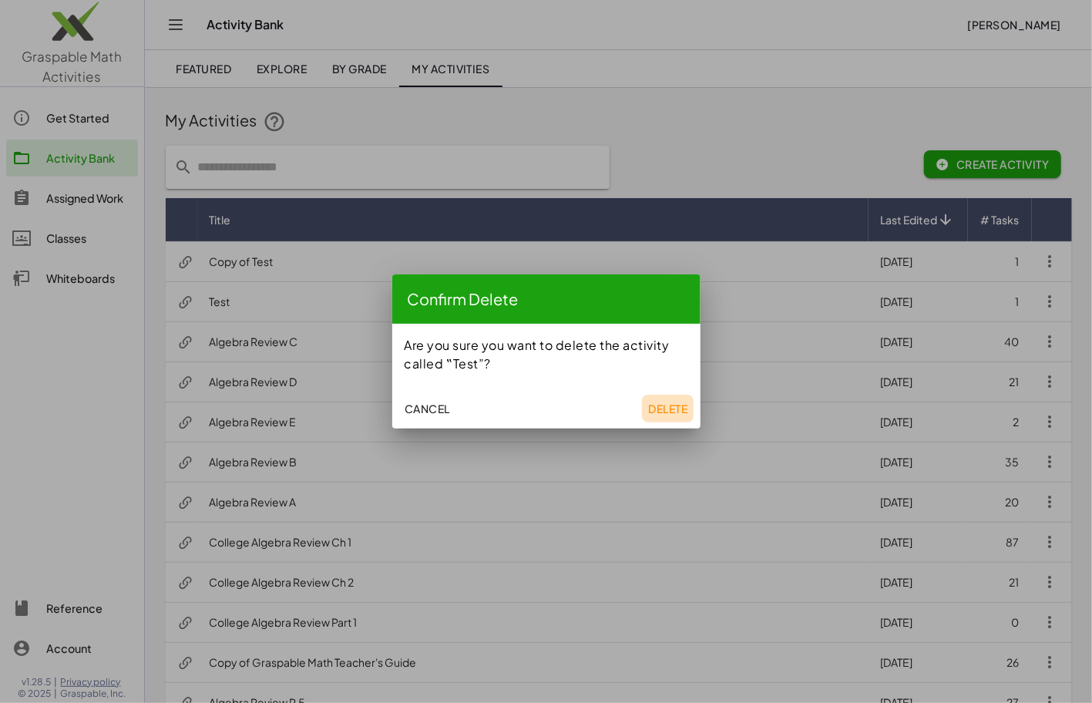
click at [670, 402] on span "Delete" at bounding box center [667, 409] width 39 height 14
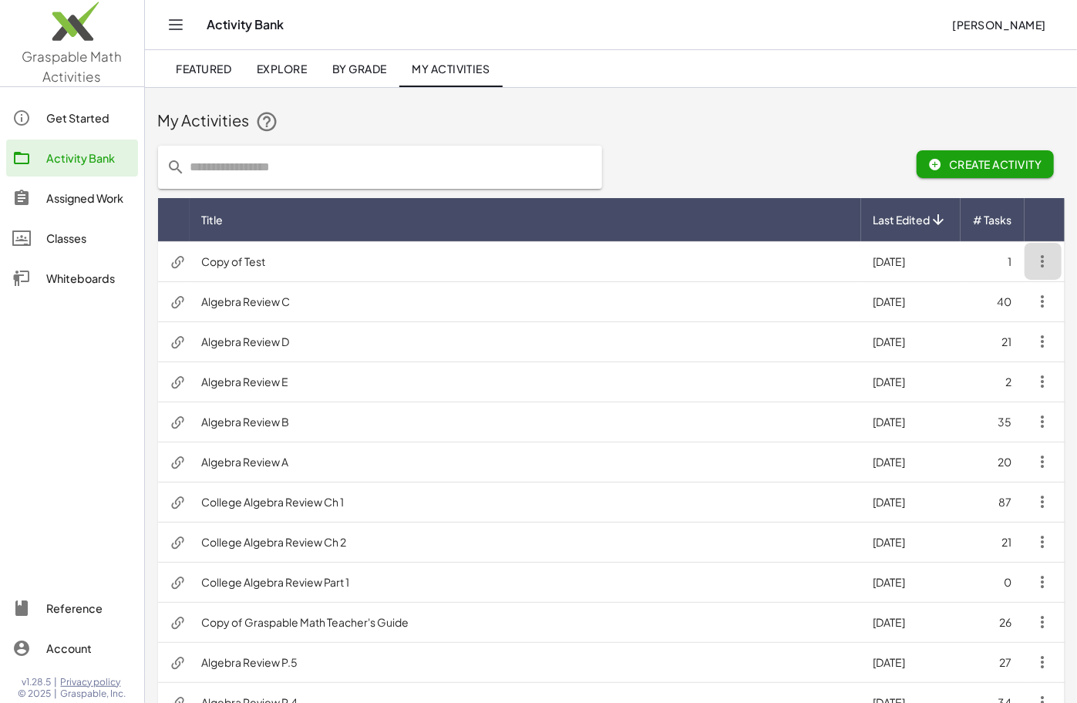
click at [1045, 257] on icon "button" at bounding box center [1042, 261] width 18 height 18
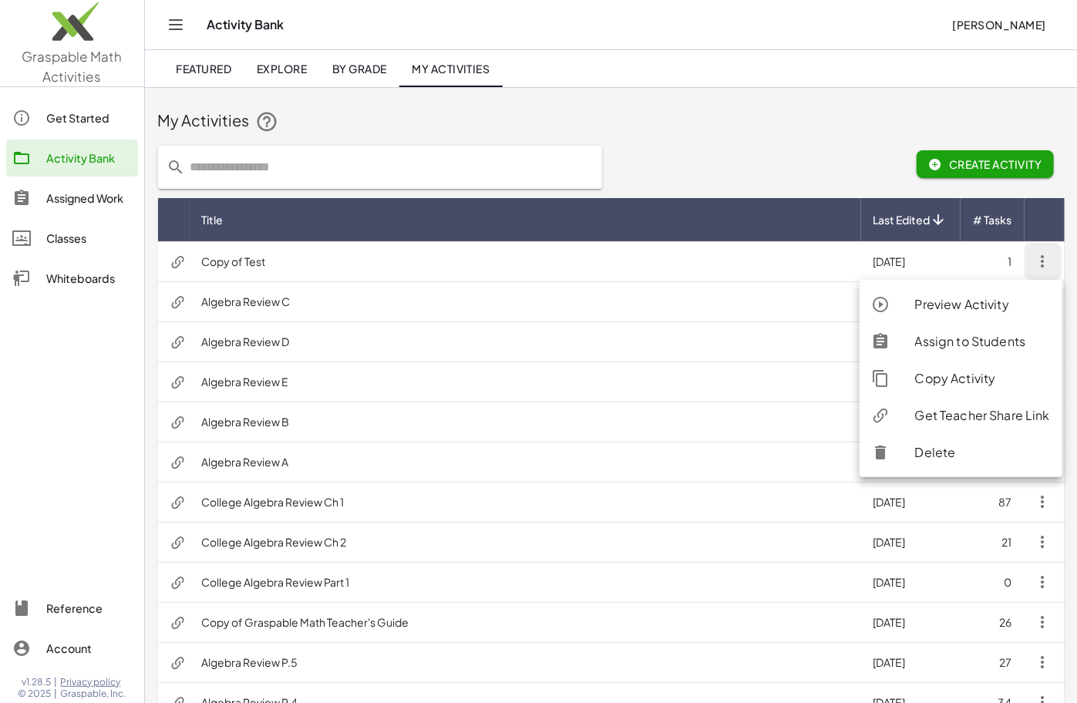
click at [946, 455] on div "Delete" at bounding box center [982, 452] width 135 height 18
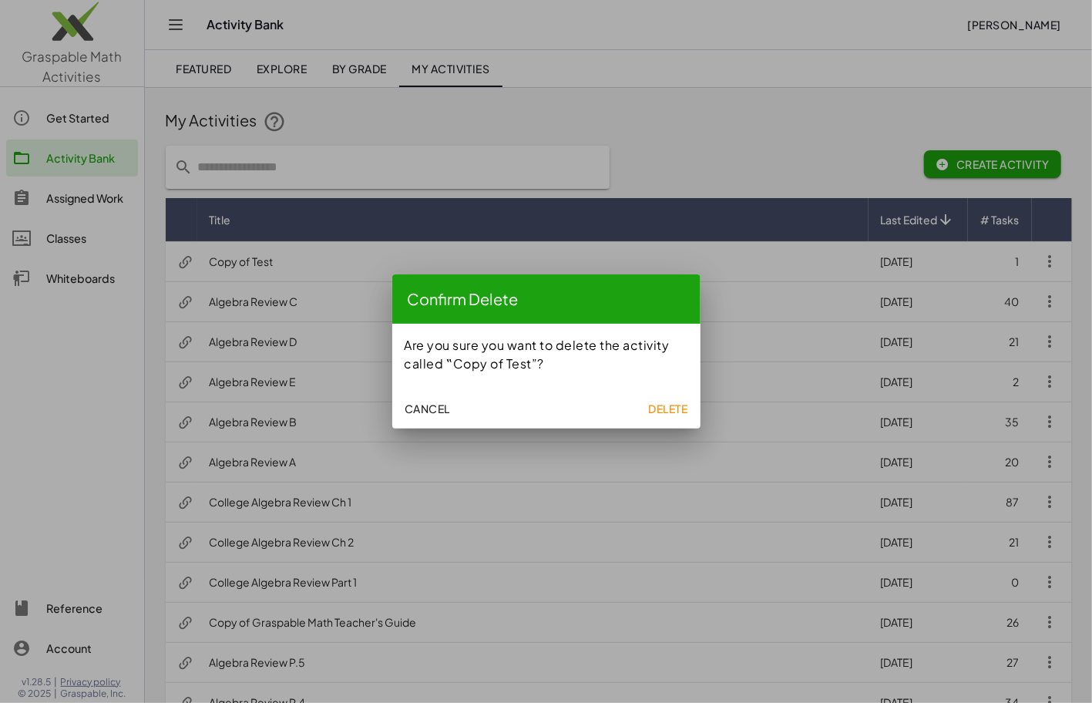
click at [651, 402] on span "Delete" at bounding box center [667, 409] width 39 height 14
